Goal: Transaction & Acquisition: Purchase product/service

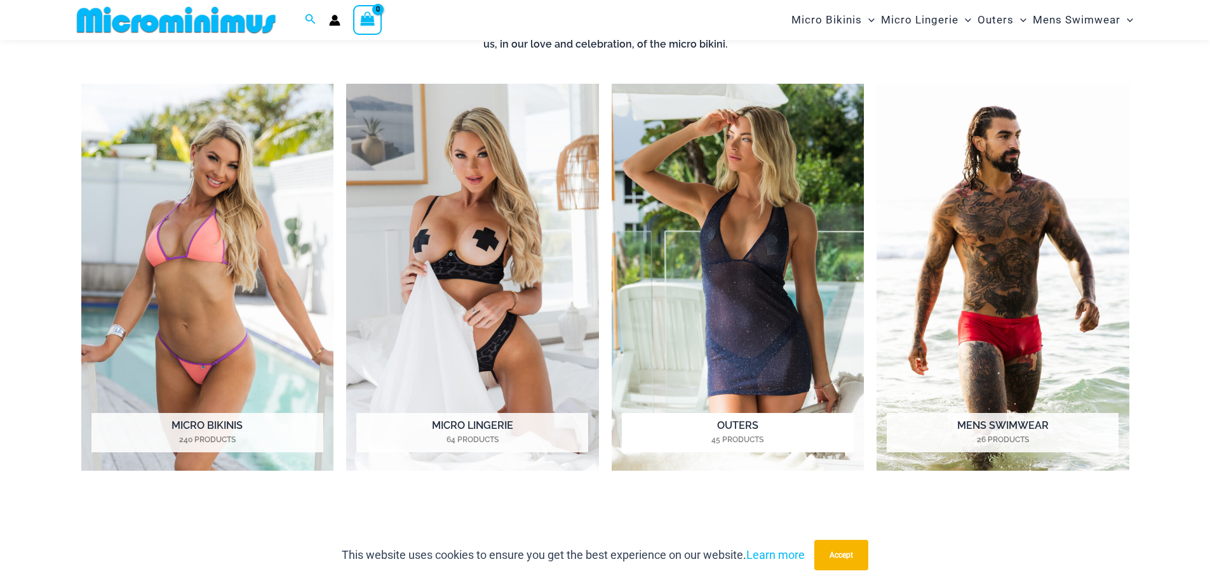
scroll to position [625, 0]
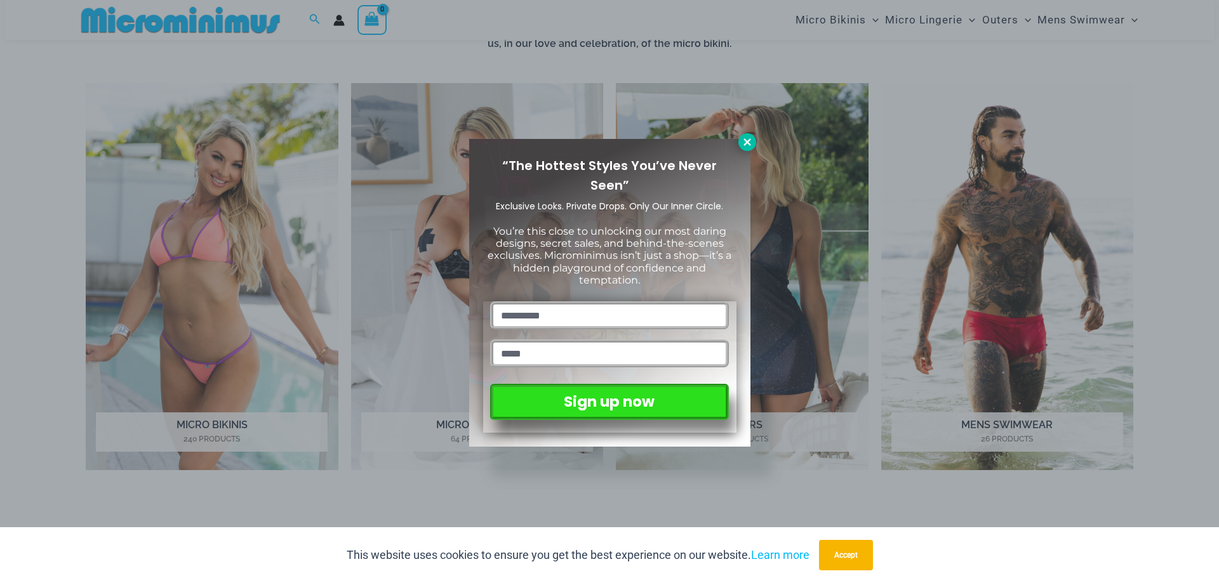
click at [744, 142] on icon at bounding box center [747, 142] width 11 height 11
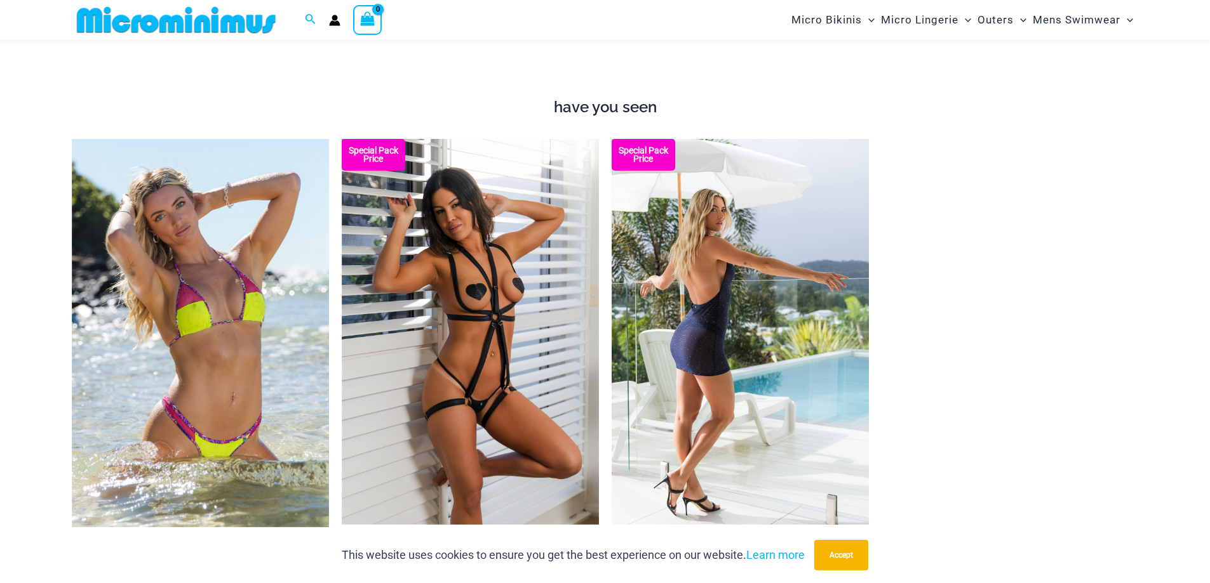
scroll to position [689, 0]
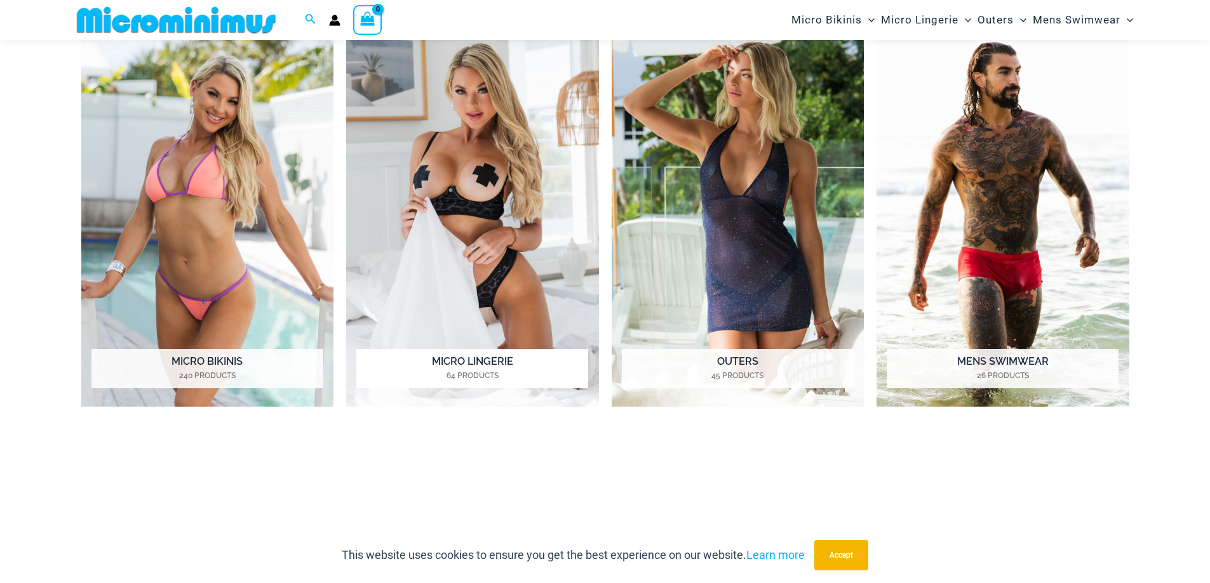
click at [502, 164] on img "Visit product category Micro Lingerie" at bounding box center [472, 214] width 253 height 388
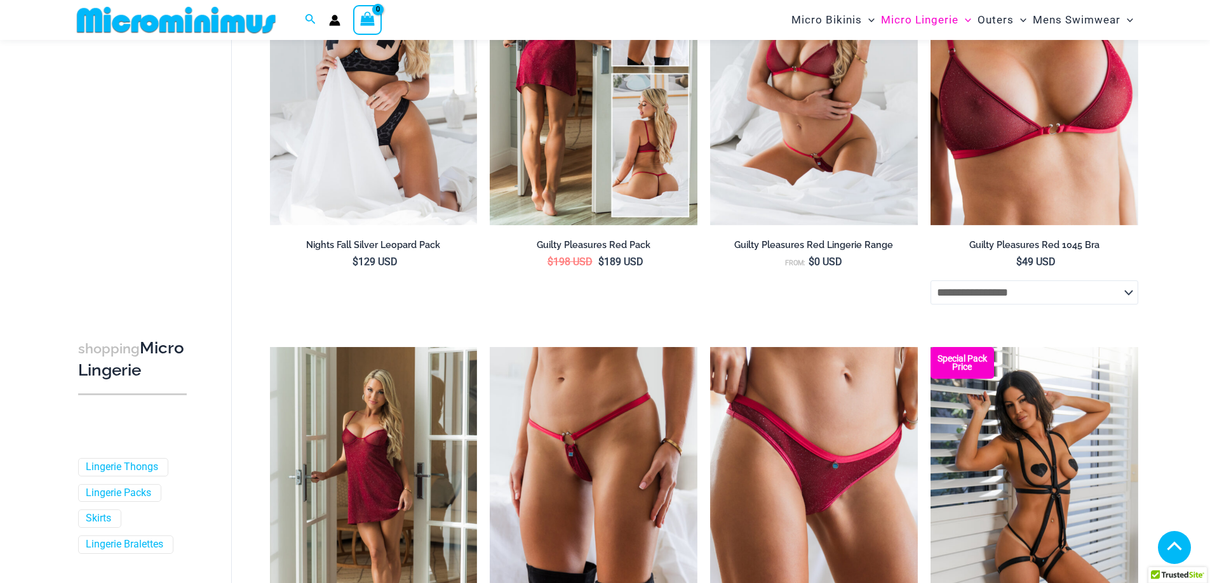
scroll to position [308, 0]
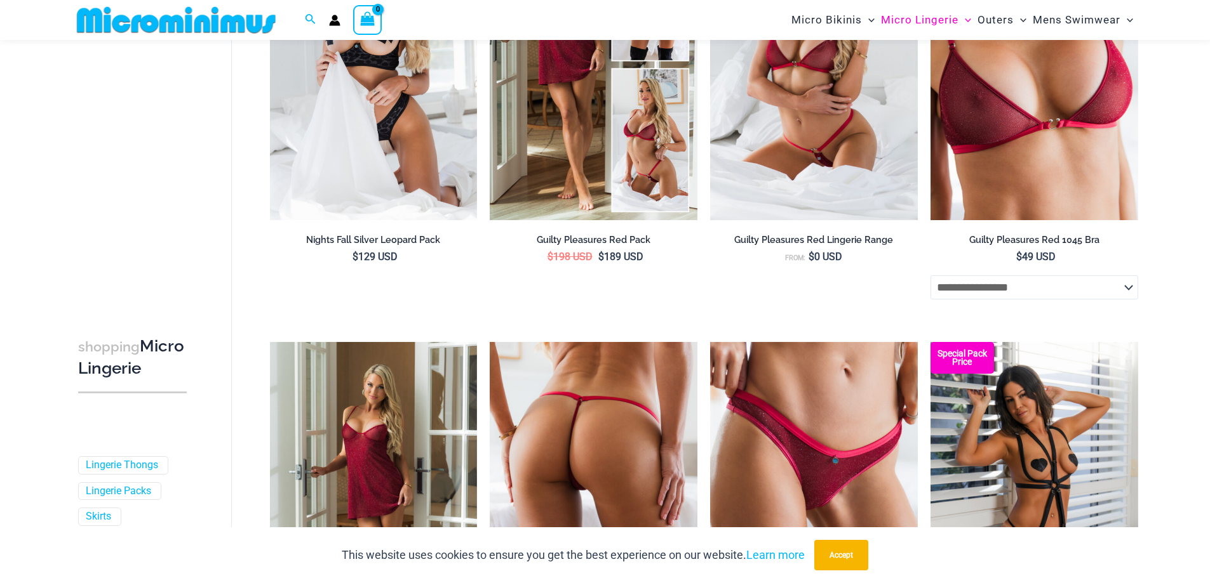
click at [557, 414] on img at bounding box center [594, 497] width 208 height 311
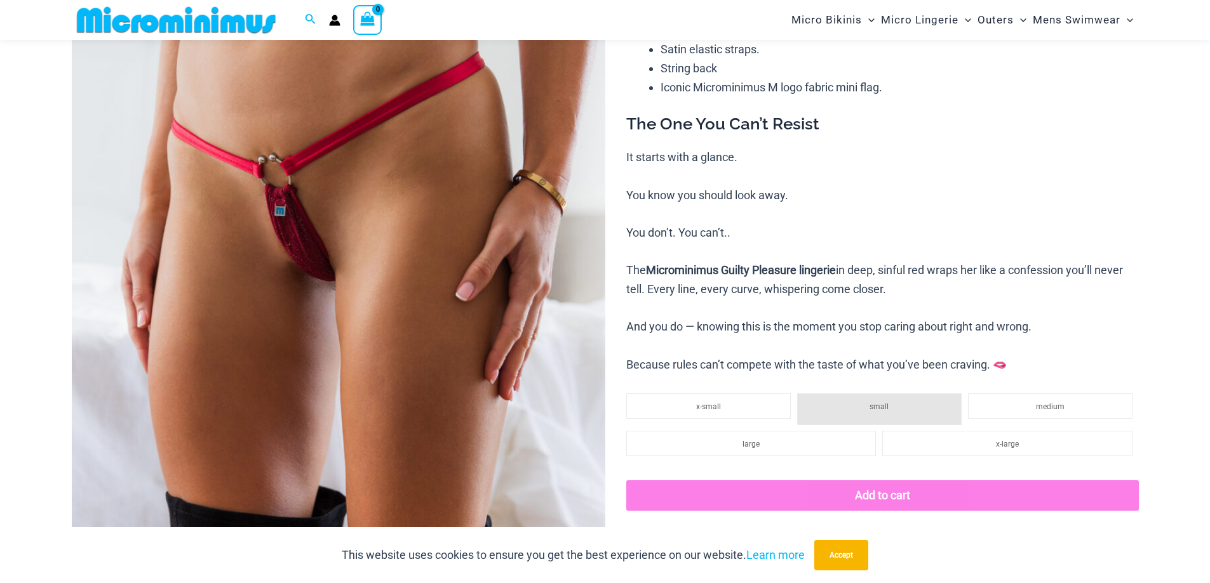
scroll to position [178, 0]
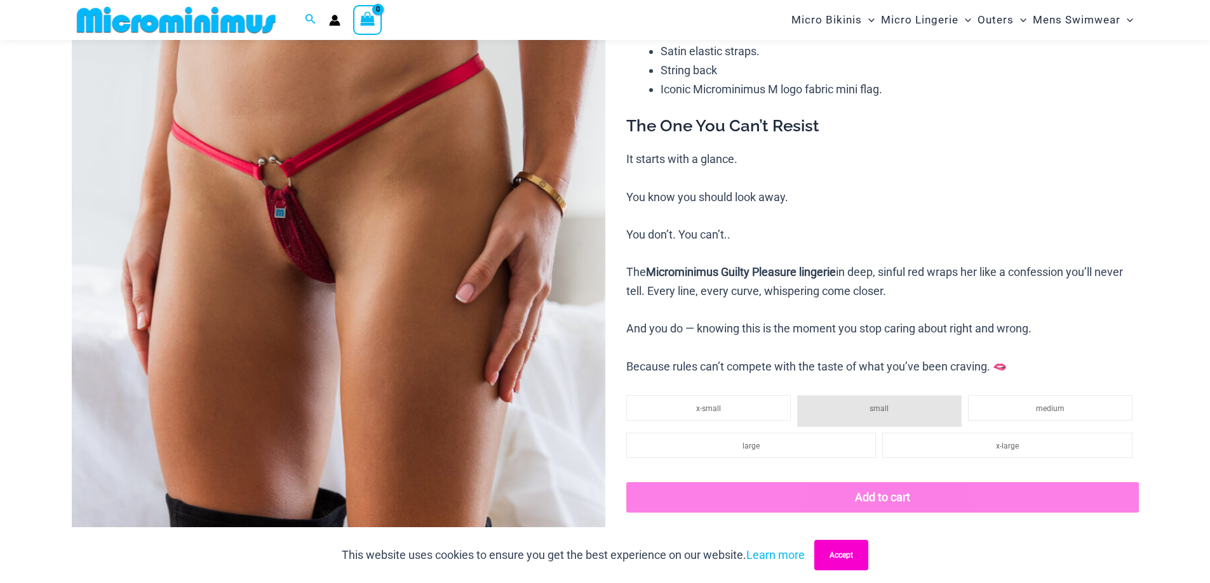
drag, startPoint x: 848, startPoint y: 550, endPoint x: 787, endPoint y: 433, distance: 131.8
click at [846, 537] on div "This website uses cookies to ensure you get the best experience on our website.…" at bounding box center [605, 556] width 1210 height 56
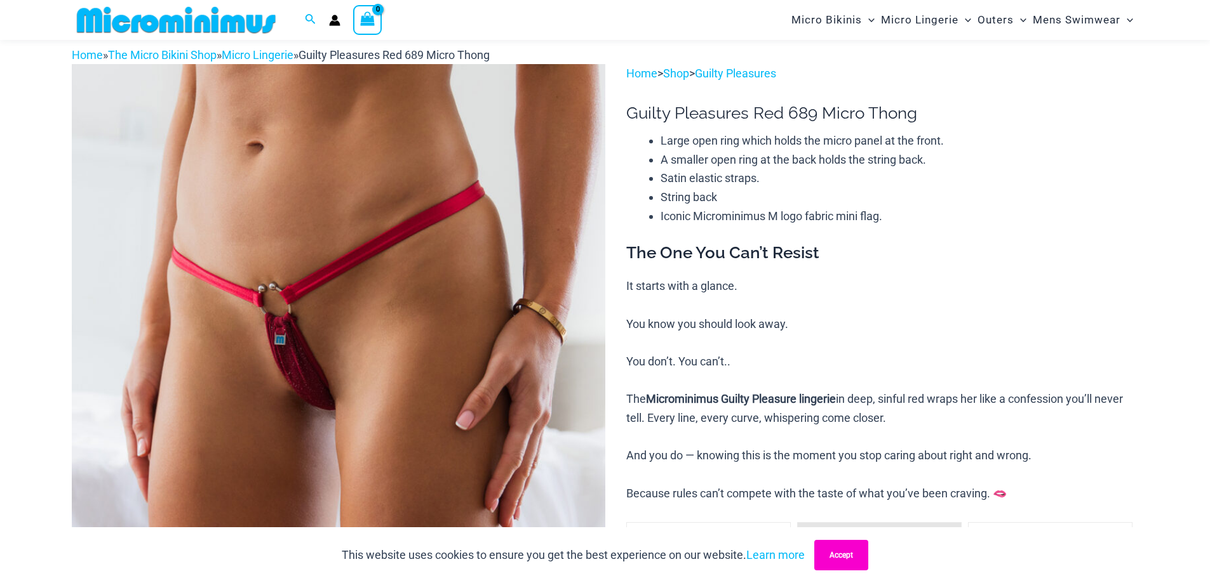
scroll to position [432, 0]
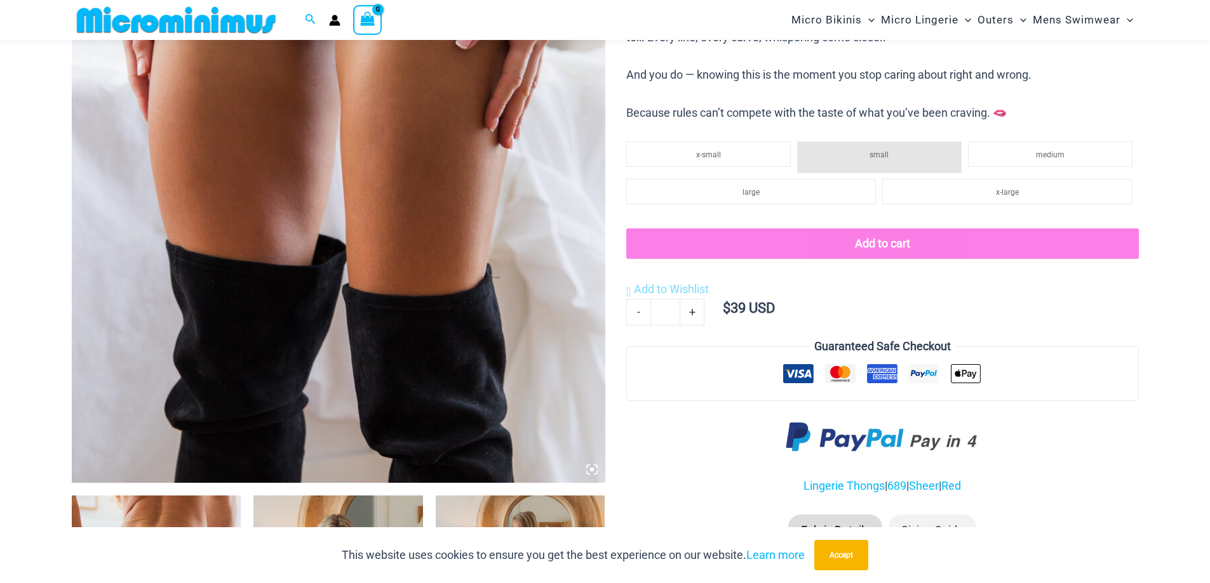
click at [592, 469] on icon at bounding box center [591, 469] width 11 height 11
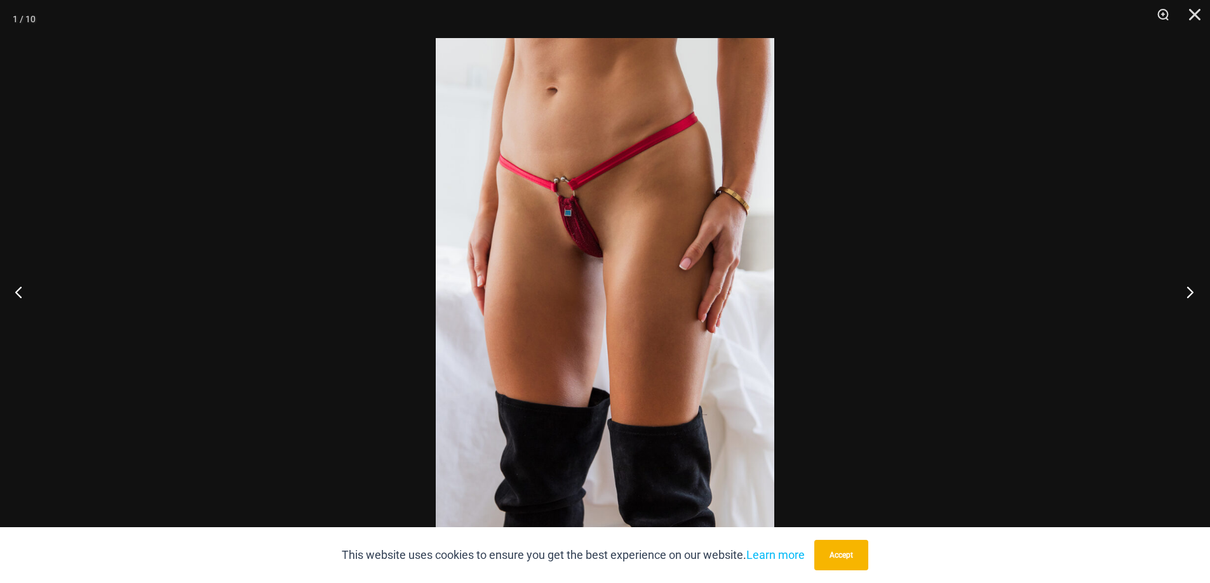
click at [1191, 284] on button "Next" at bounding box center [1186, 291] width 48 height 63
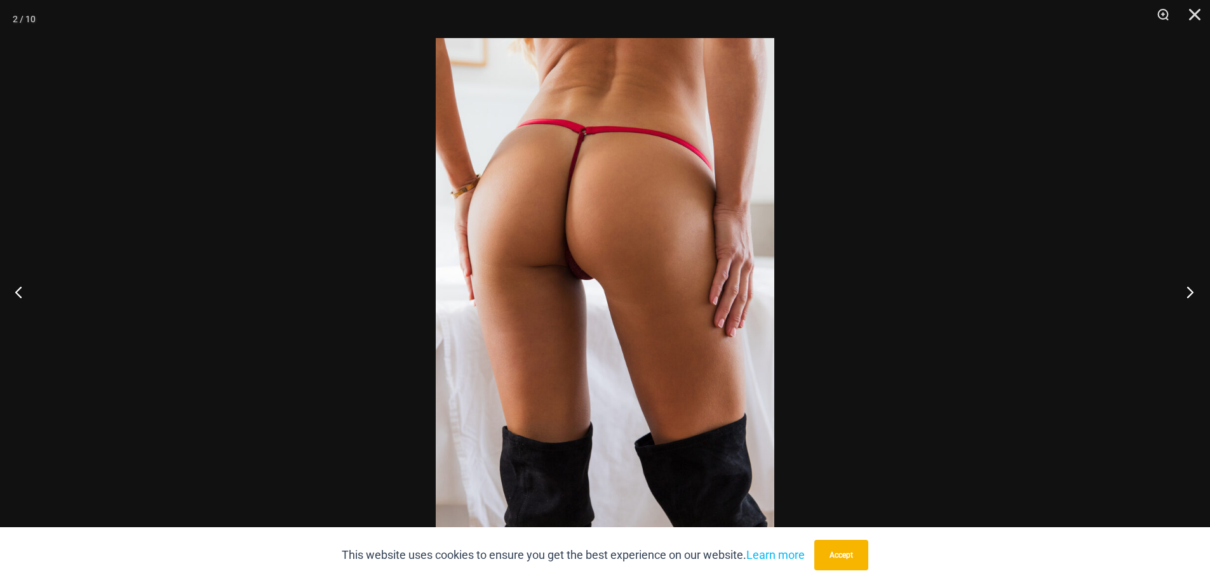
click at [1191, 284] on button "Next" at bounding box center [1186, 291] width 48 height 63
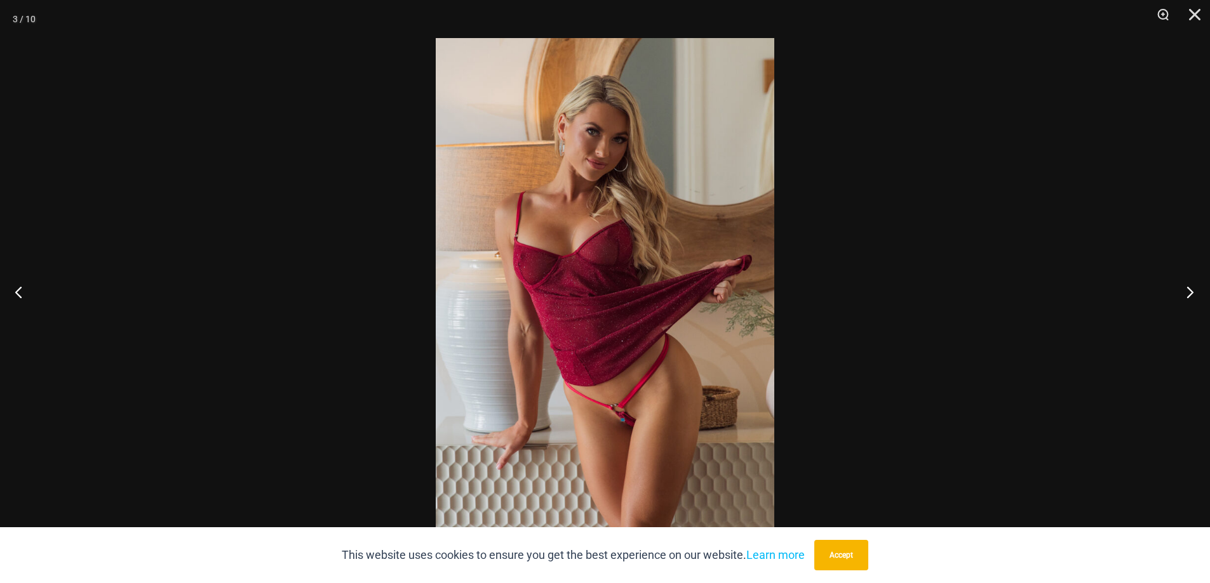
click at [1190, 284] on button "Next" at bounding box center [1186, 291] width 48 height 63
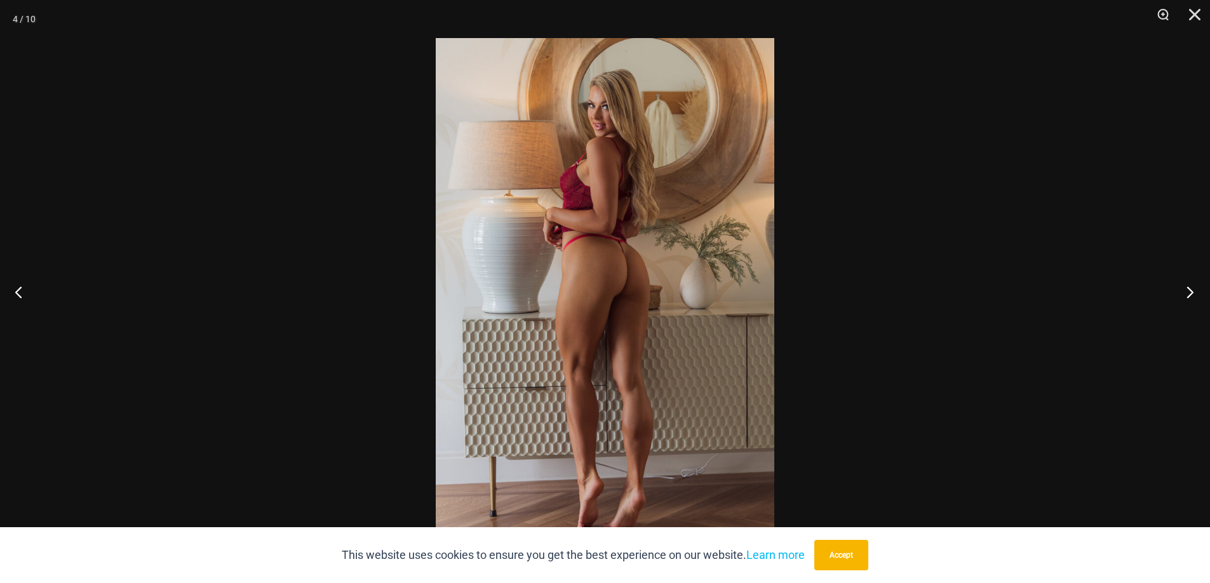
click at [1190, 284] on button "Next" at bounding box center [1186, 291] width 48 height 63
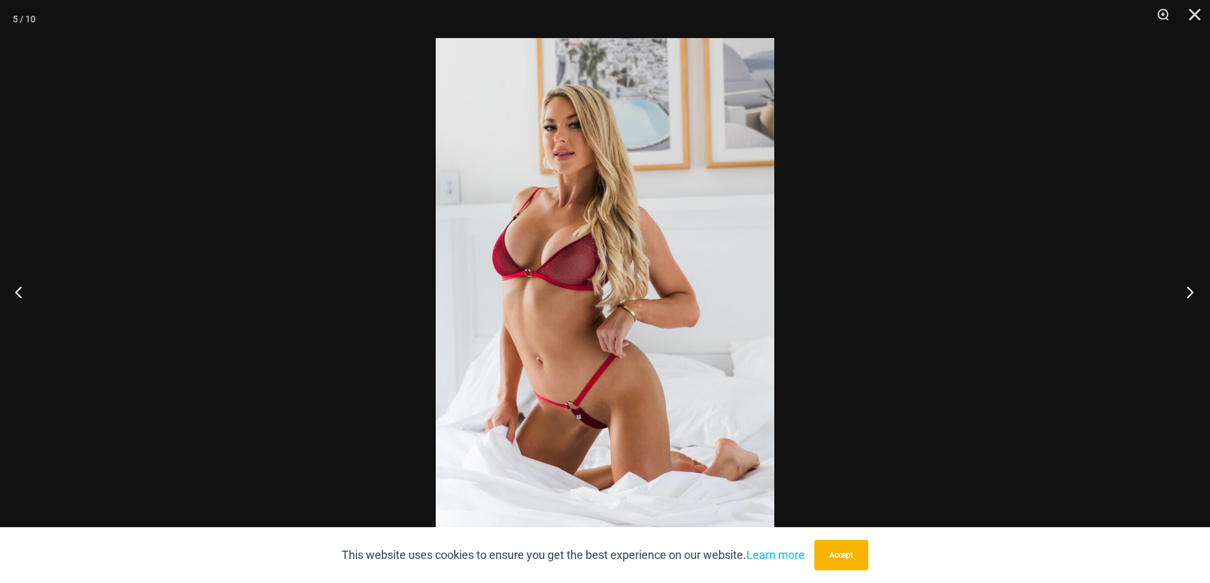
click at [1190, 284] on button "Next" at bounding box center [1186, 291] width 48 height 63
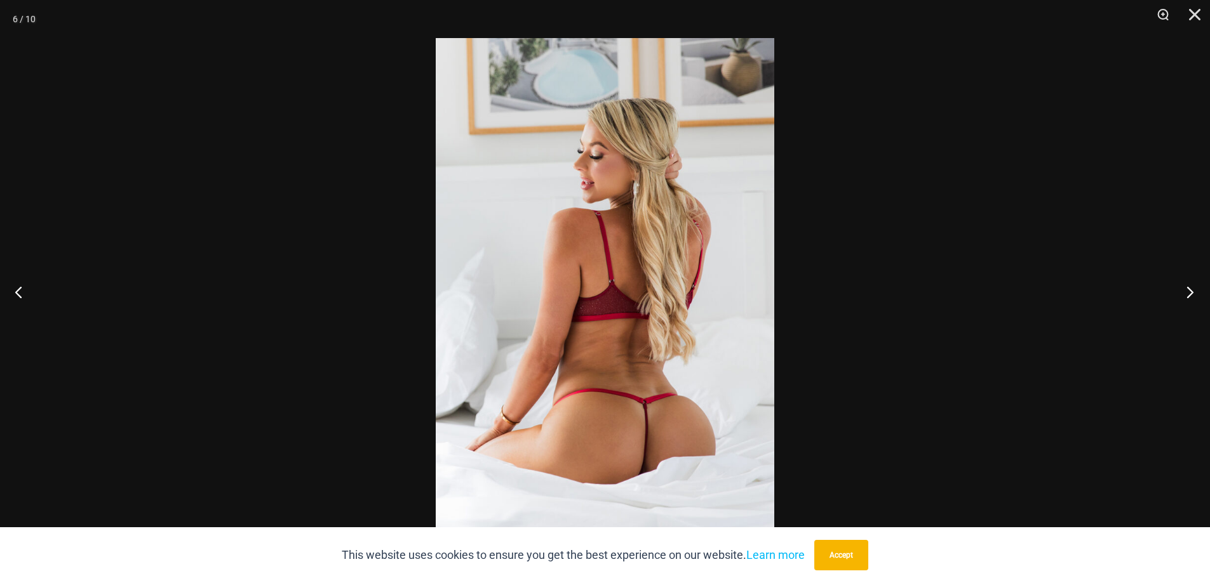
click at [1190, 284] on button "Next" at bounding box center [1186, 291] width 48 height 63
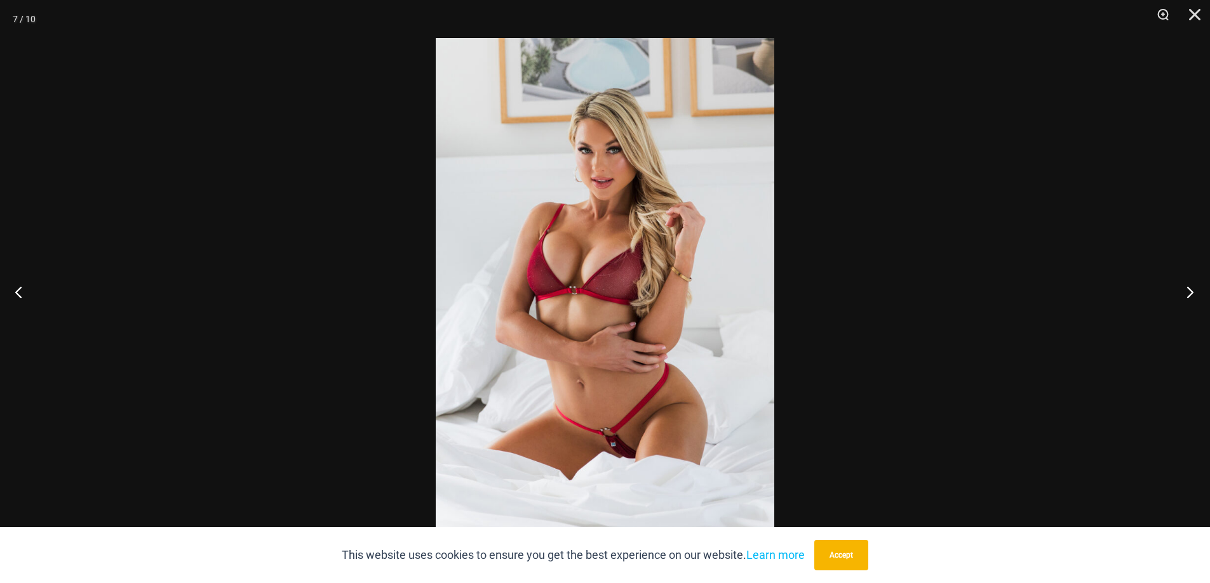
click at [1190, 284] on button "Next" at bounding box center [1186, 291] width 48 height 63
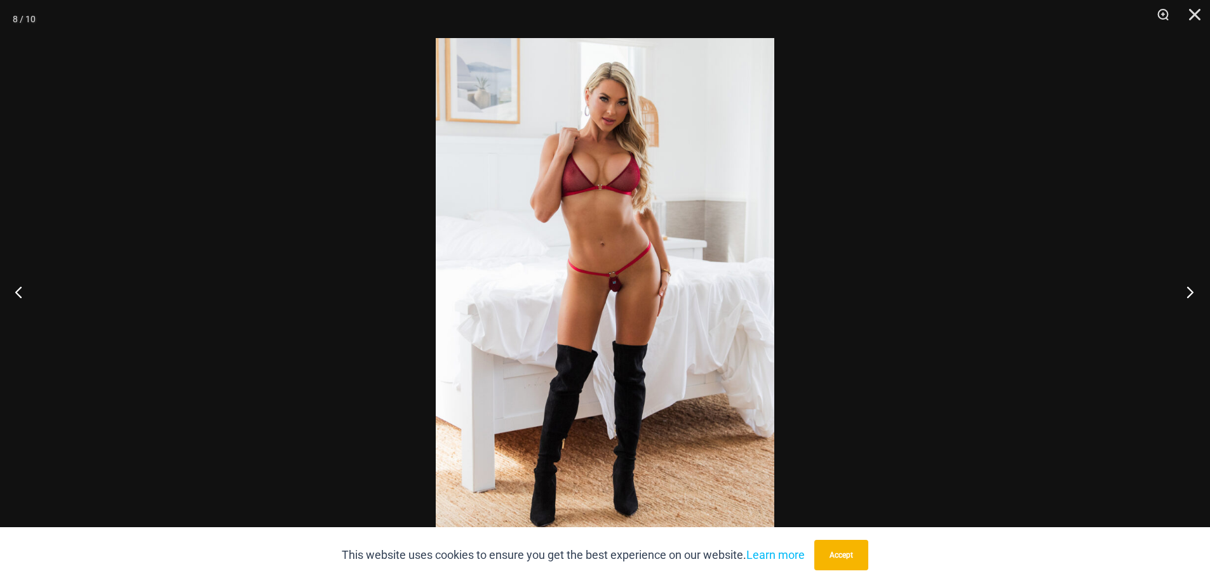
click at [1189, 284] on button "Next" at bounding box center [1186, 291] width 48 height 63
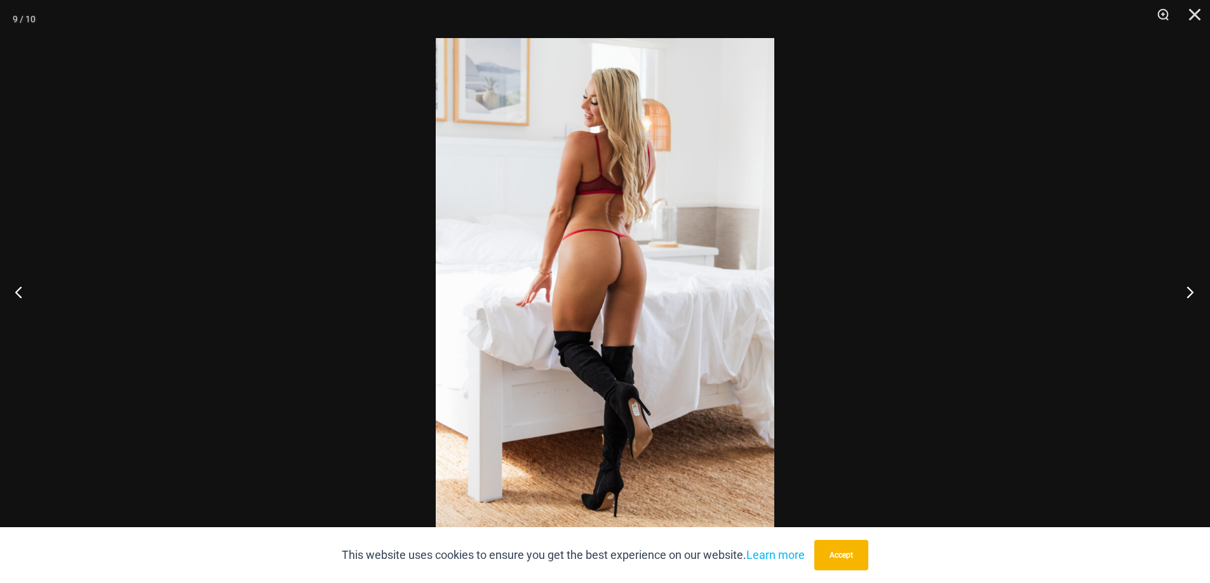
click at [1189, 284] on button "Next" at bounding box center [1186, 291] width 48 height 63
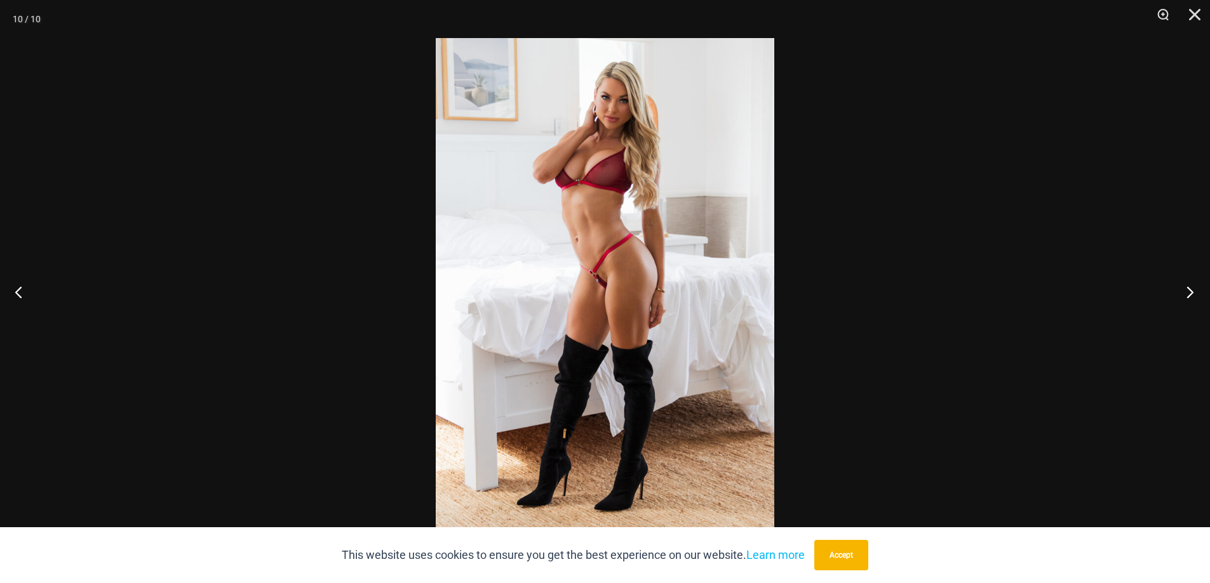
click at [1189, 284] on button "Next" at bounding box center [1186, 291] width 48 height 63
